Goal: Information Seeking & Learning: Learn about a topic

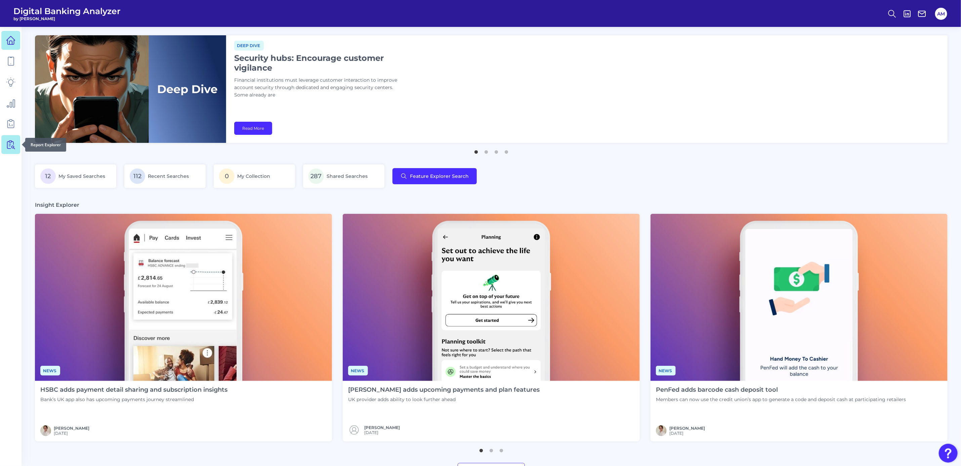
click at [9, 147] on icon at bounding box center [10, 144] width 9 height 9
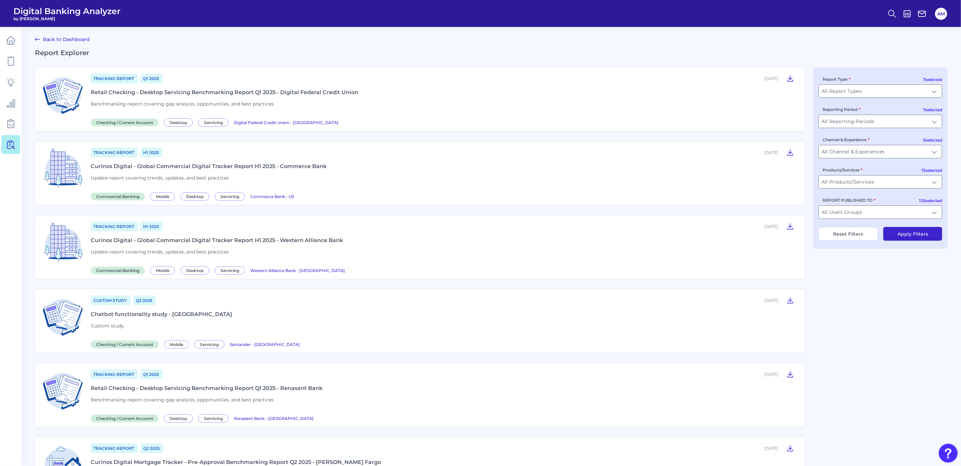
click at [317, 237] on div "Curinos Digital - Global Commercial Digital Tracker Report H1 2025 - Western Al…" at bounding box center [217, 240] width 252 height 6
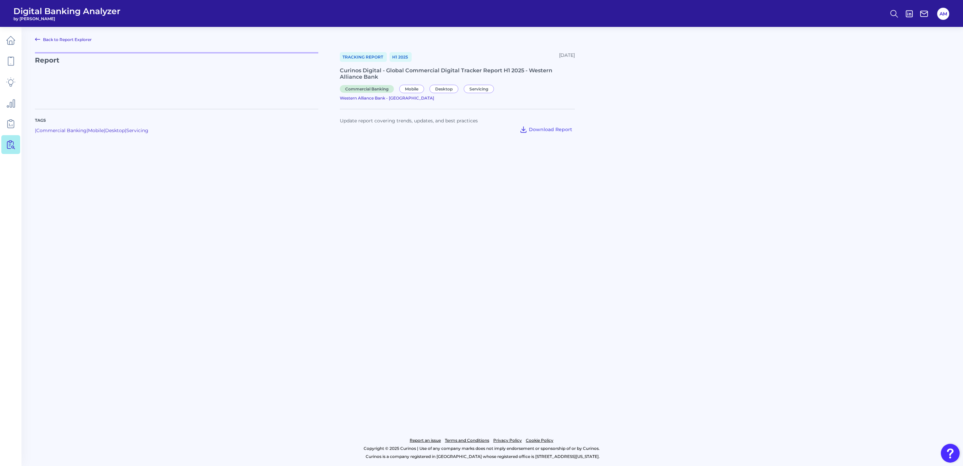
click at [401, 302] on main "Back to Report Explorer Report Tracking Report H1 [DATE], 2025 Curinos Digital …" at bounding box center [481, 233] width 963 height 466
